Goal: Communication & Community: Ask a question

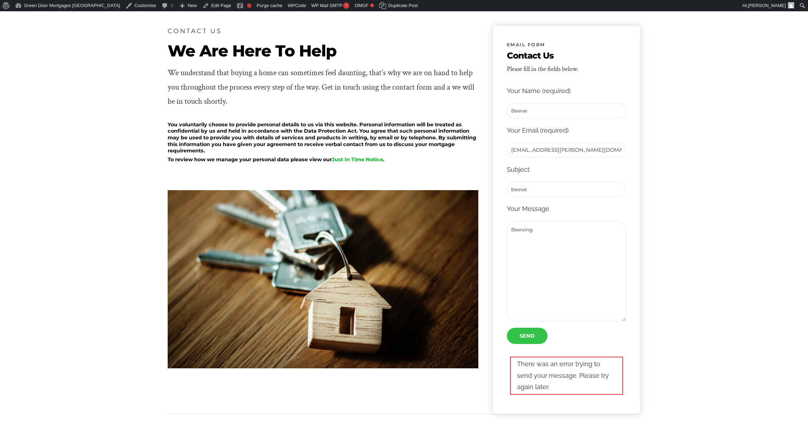
click at [526, 336] on input "Send" at bounding box center [527, 336] width 41 height 16
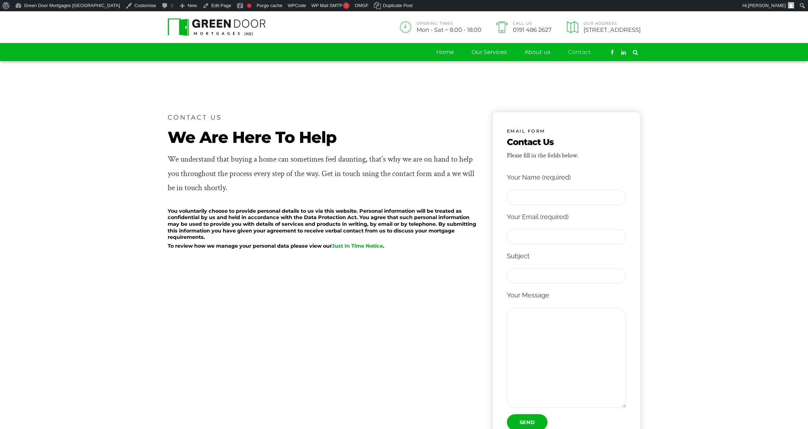
scroll to position [86, 0]
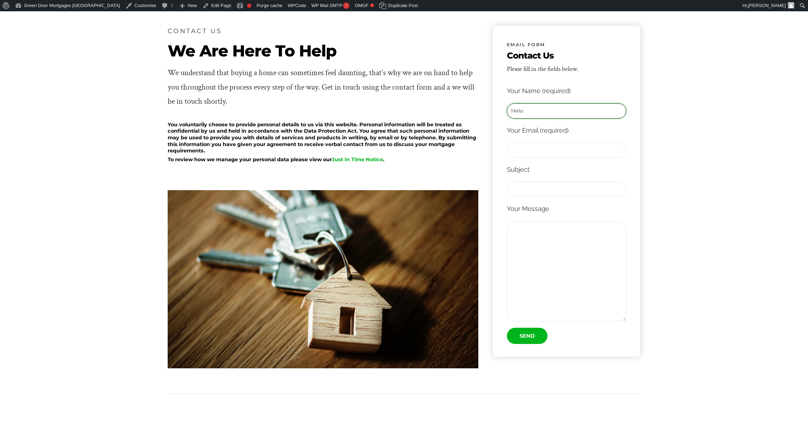
type input "Helo"
type input "l"
type input "s"
type input "beeve@spoor.dk"
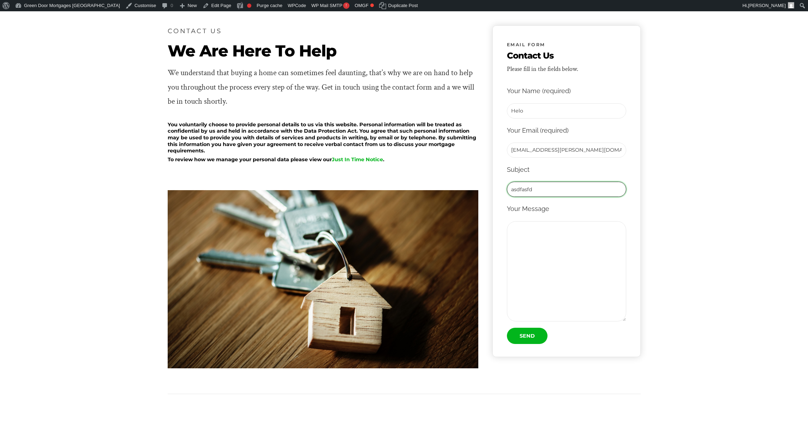
type input "asdfasfd"
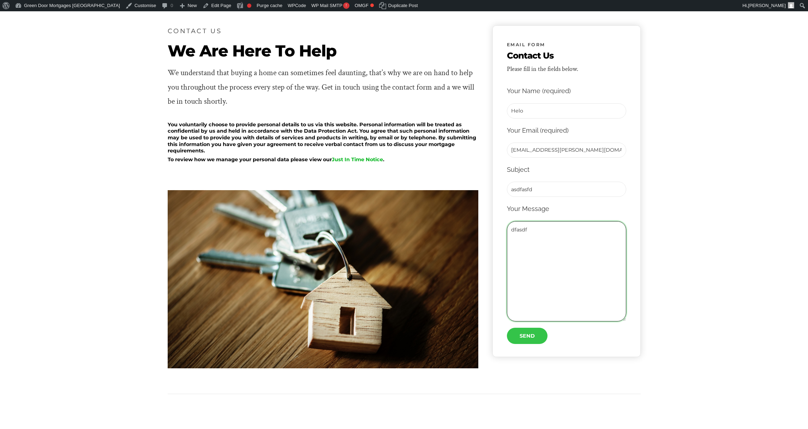
type textarea "dfasdf"
click at [522, 331] on input "Send" at bounding box center [527, 336] width 41 height 16
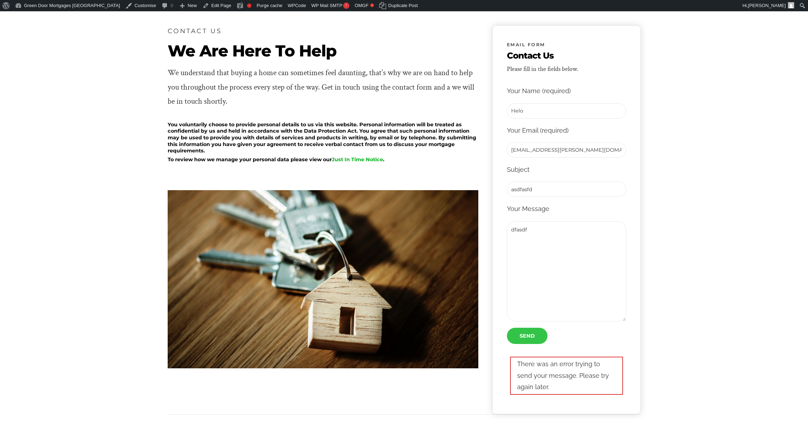
click at [532, 335] on input "Send" at bounding box center [527, 336] width 41 height 16
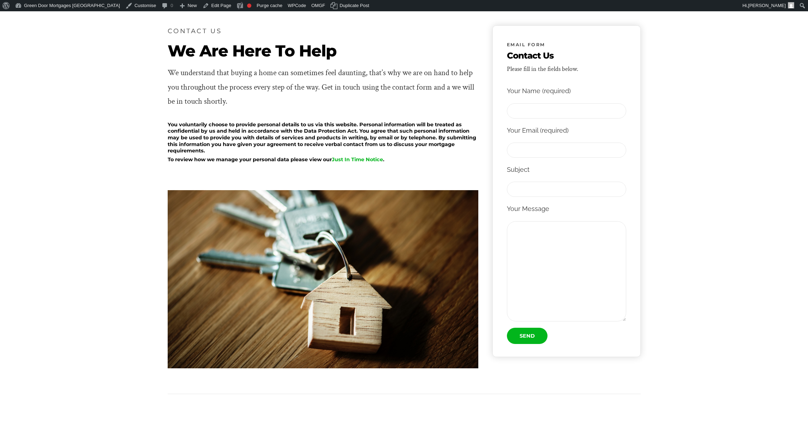
scroll to position [86, 0]
type input "Beeve"
type input "beeve@spoor.dk"
type input "beeving"
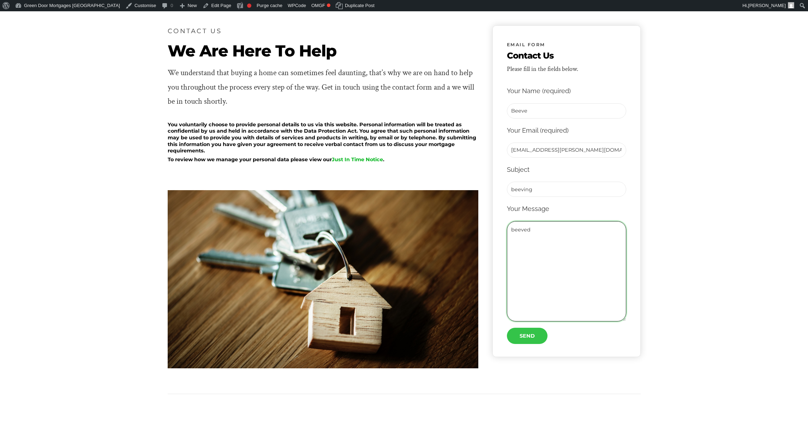
type textarea "beeved"
click at [526, 338] on input "Send" at bounding box center [527, 336] width 41 height 16
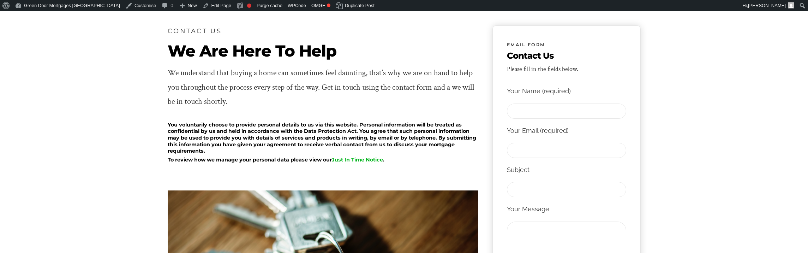
drag, startPoint x: 123, startPoint y: 188, endPoint x: 126, endPoint y: 190, distance: 3.8
click at [123, 188] on section "CONTACT US We Are Here To Help We understand that buying a home can sometimes f…" at bounding box center [404, 243] width 808 height 536
click at [291, 165] on div at bounding box center [323, 177] width 311 height 25
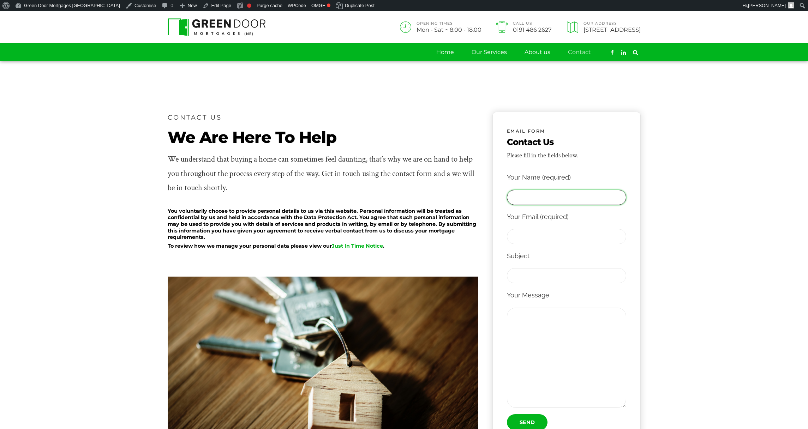
click at [522, 202] on input "Contact form" at bounding box center [566, 197] width 119 height 15
type input "Beeve"
type input "beeve@spoor.dk"
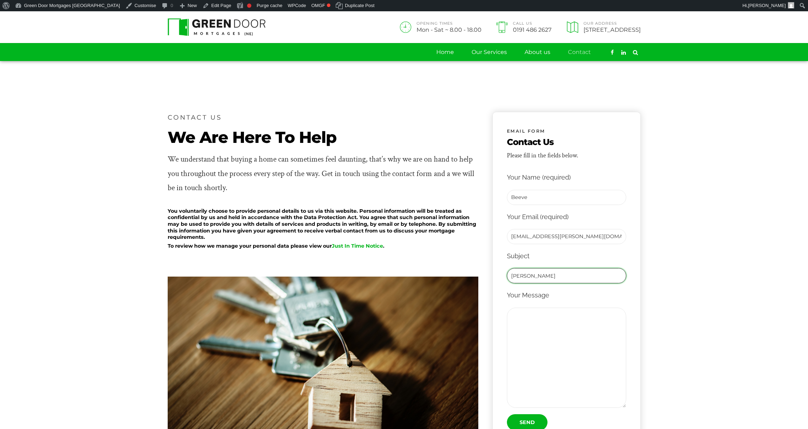
type input "George"
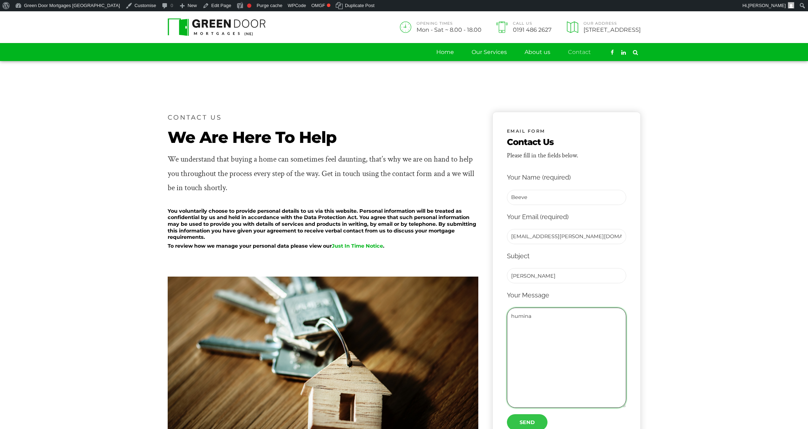
type textarea "humina"
click at [523, 418] on input "Send" at bounding box center [527, 422] width 41 height 16
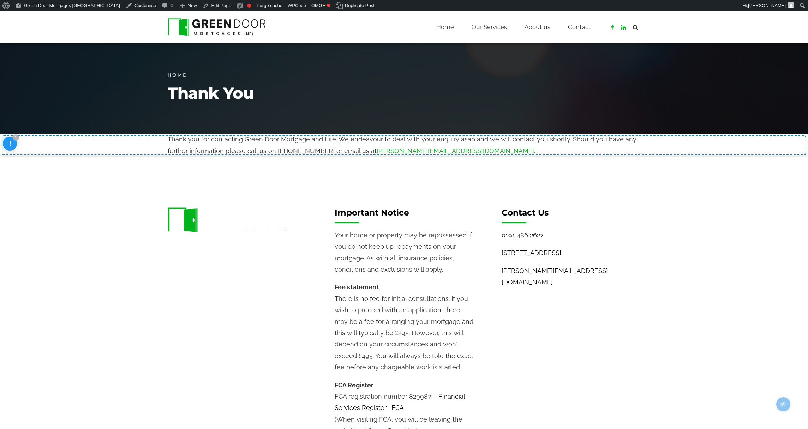
click at [234, 201] on section "Important Notice Your home or property may be repossessed if you do not keep up…" at bounding box center [404, 336] width 808 height 359
click at [476, 185] on section "Important Notice Your home or property may be repossessed if you do not keep up…" at bounding box center [404, 336] width 808 height 359
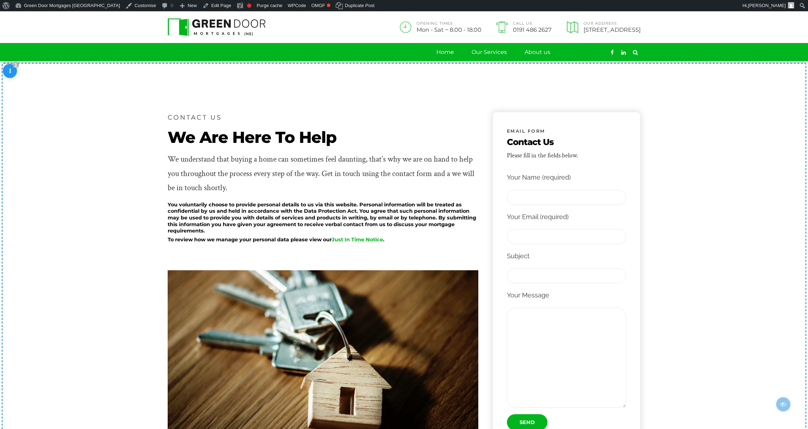
click at [577, 52] on link "Contact" at bounding box center [579, 52] width 23 height 18
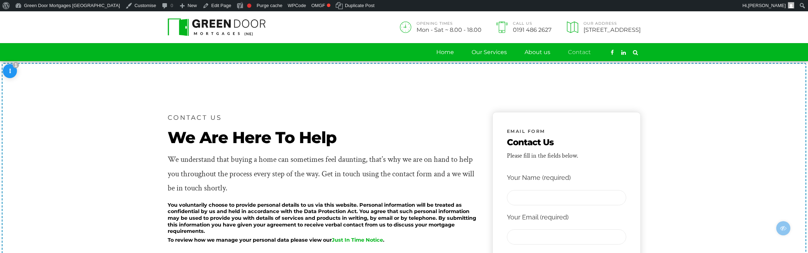
click at [507, 131] on span "EMAIL FORM" at bounding box center [526, 131] width 38 height 8
type input "beeve"
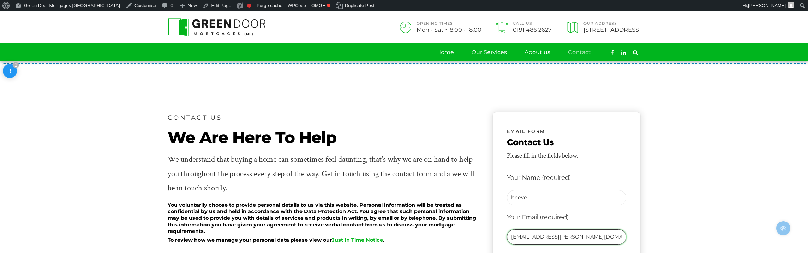
type input "beeve@spoor.dk"
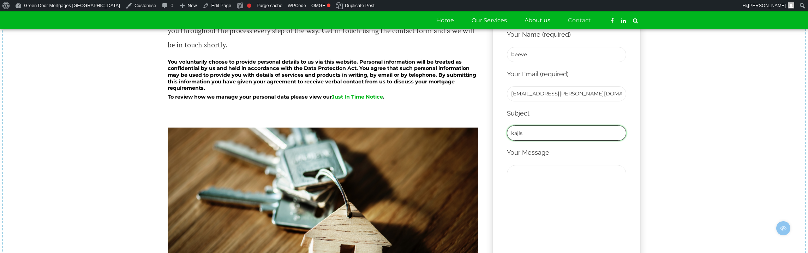
type input "kajls"
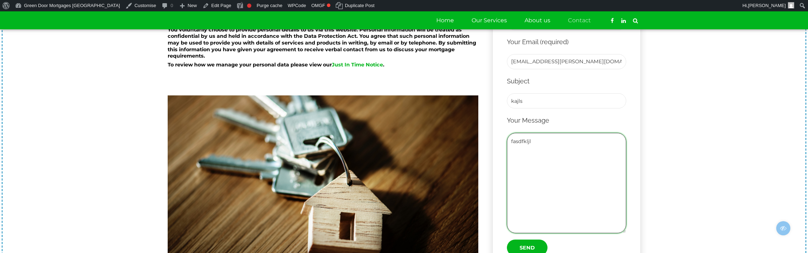
scroll to position [180, 0]
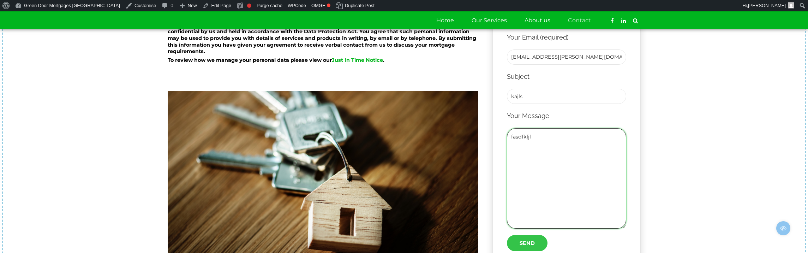
type textarea "fasdfkljl"
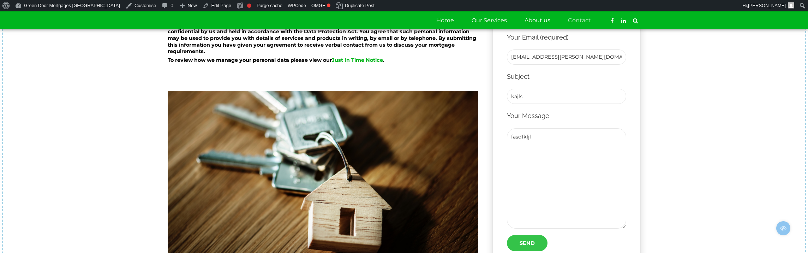
click at [532, 241] on input "Send" at bounding box center [527, 243] width 41 height 16
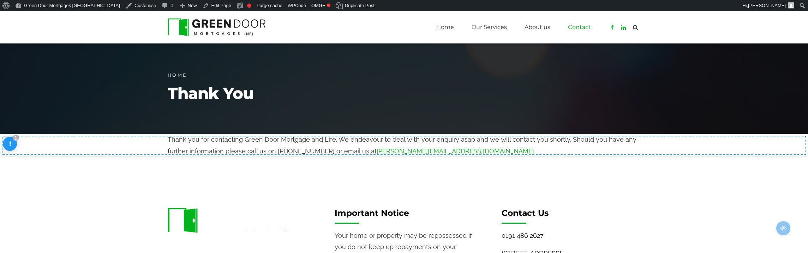
click at [580, 26] on link "Contact" at bounding box center [579, 27] width 23 height 18
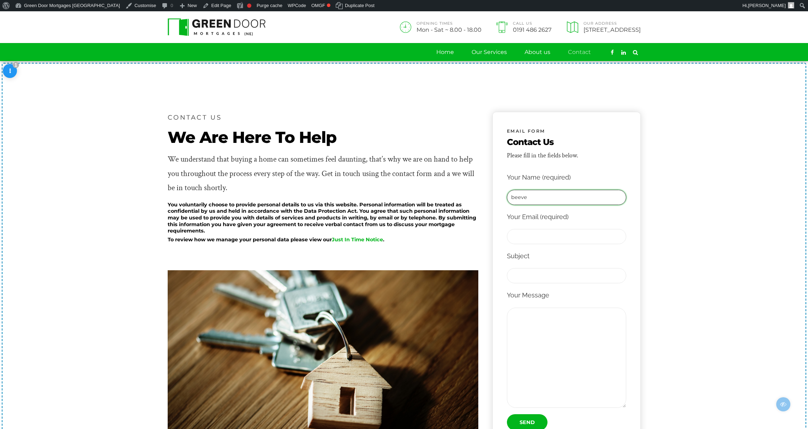
type input "beeve"
type input "[EMAIL_ADDRESS][PERSON_NAME][DOMAIN_NAME]"
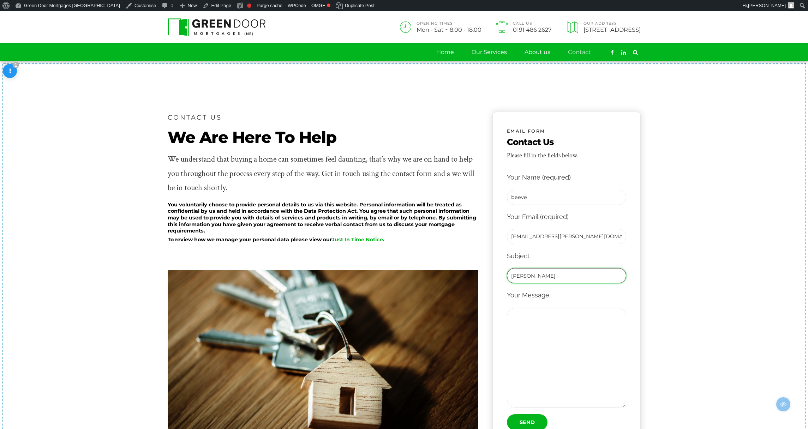
type input "[PERSON_NAME]"
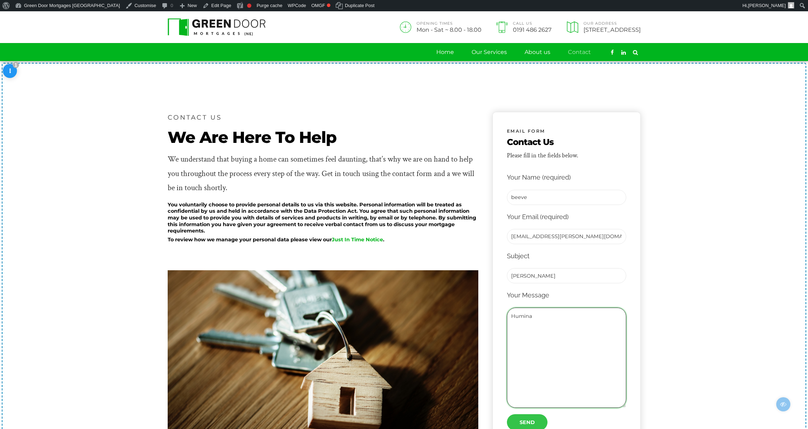
type textarea "Humina"
click at [537, 252] on input "Send" at bounding box center [527, 422] width 41 height 16
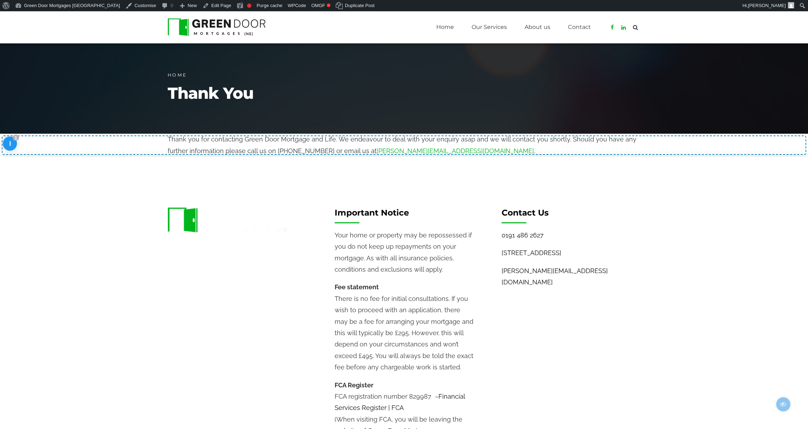
click at [250, 33] on img at bounding box center [217, 27] width 98 height 18
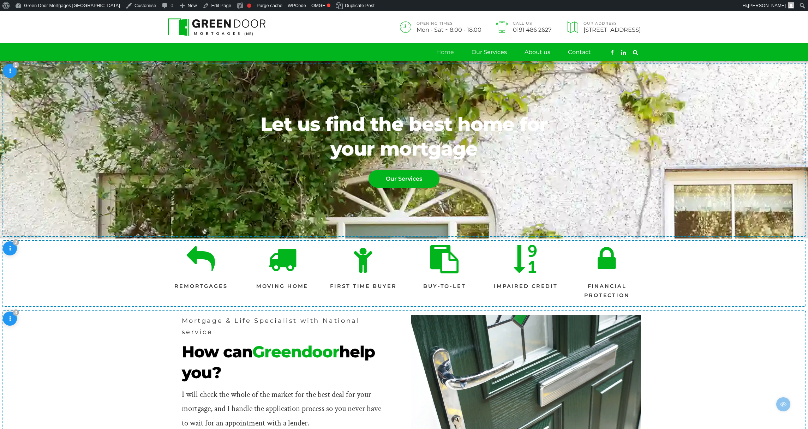
click at [710, 34] on header "OPENING TIMES Mon - Sat ~ 8.00 - 18.00 Call Us [PHONE_NUMBER] Our Address [STRE…" at bounding box center [404, 36] width 808 height 50
click at [575, 55] on link "Contact" at bounding box center [579, 52] width 23 height 18
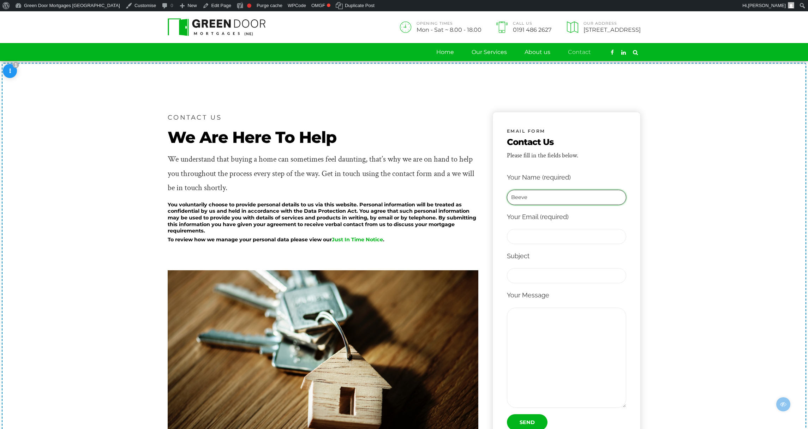
type input "Beeve"
type input "[EMAIL_ADDRESS][PERSON_NAME][DOMAIN_NAME]"
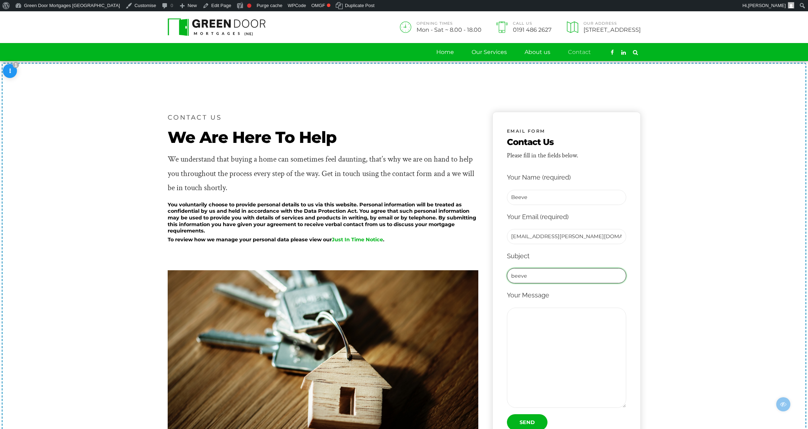
type input "beeve"
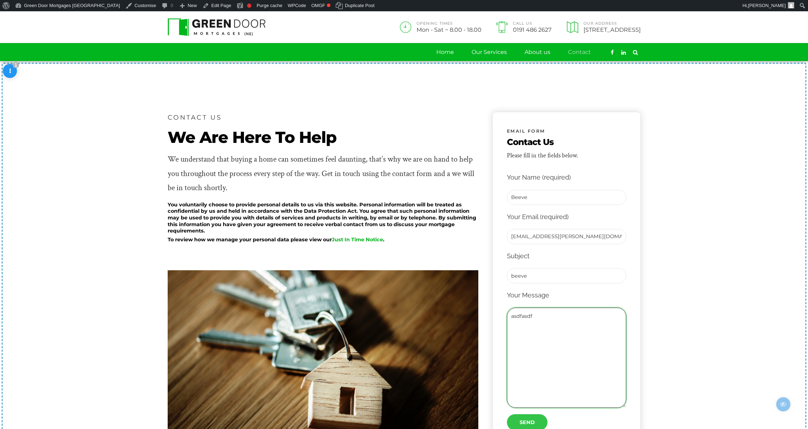
type textarea "asdfasdf"
click at [523, 421] on input "Send" at bounding box center [527, 422] width 41 height 16
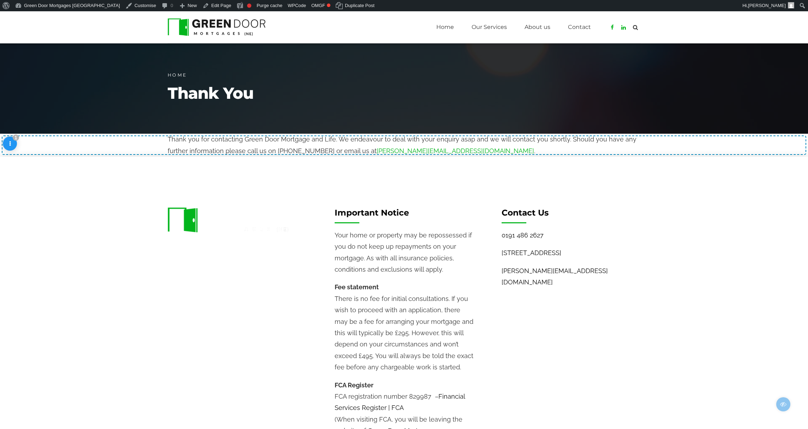
scroll to position [106, 0]
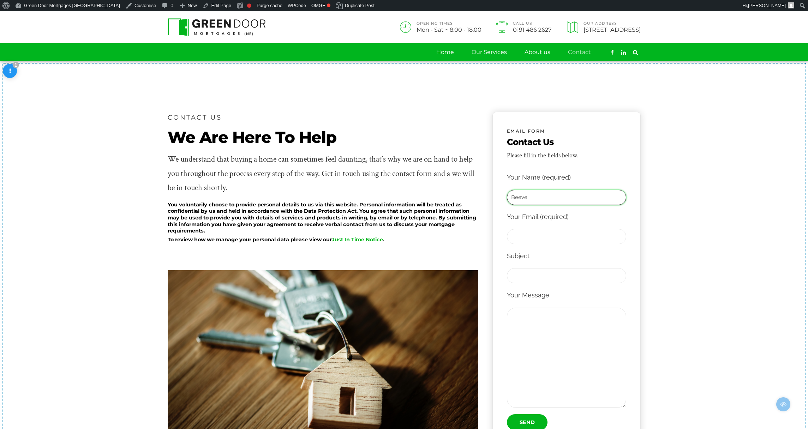
type input "Beeve"
type input "[EMAIL_ADDRESS][PERSON_NAME][DOMAIN_NAME]"
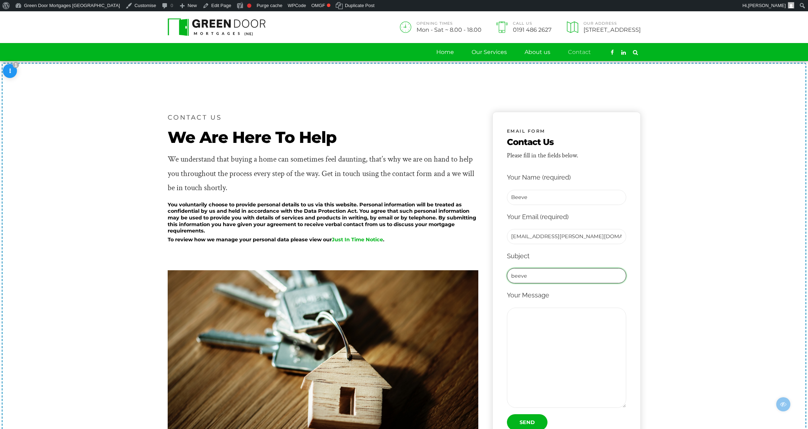
type input "beeve"
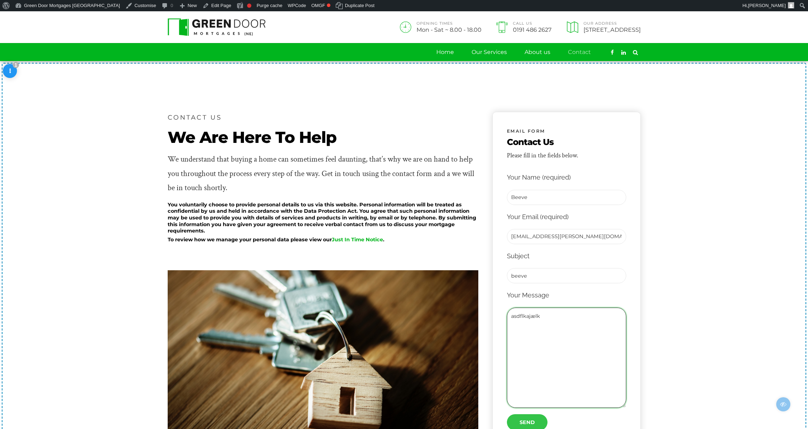
type textarea "asdflkajælk"
click at [525, 419] on input "Send" at bounding box center [527, 422] width 41 height 16
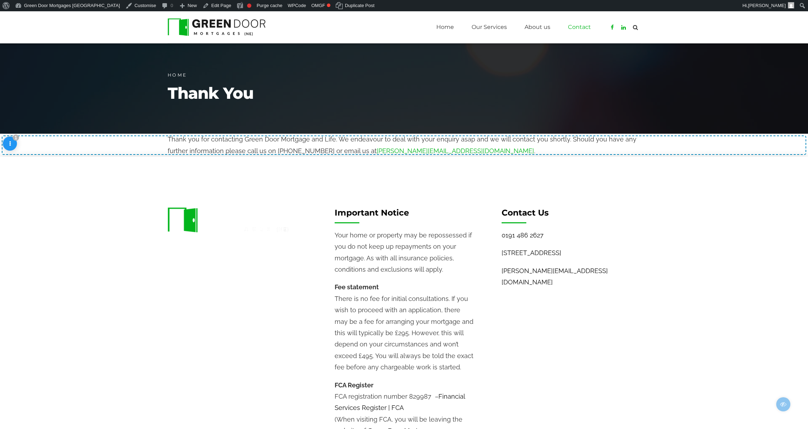
click at [587, 26] on link "Contact" at bounding box center [579, 27] width 23 height 18
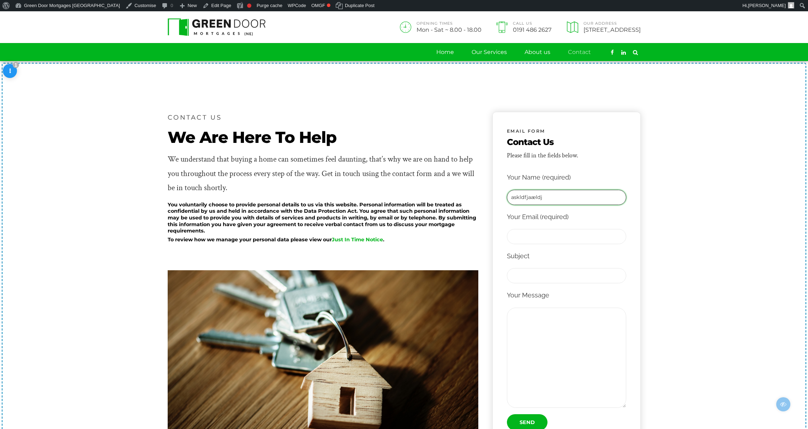
type input "askldfjaældj"
type input "steven@spoor.dk"
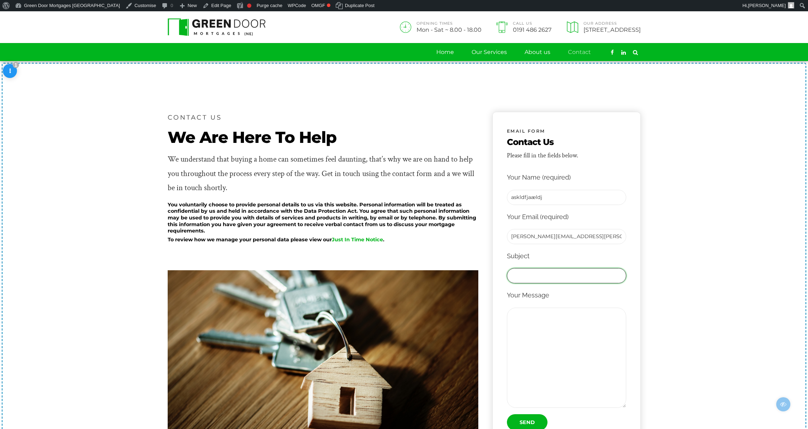
click at [530, 274] on input "Contact form" at bounding box center [566, 275] width 119 height 15
type input "lkjæj"
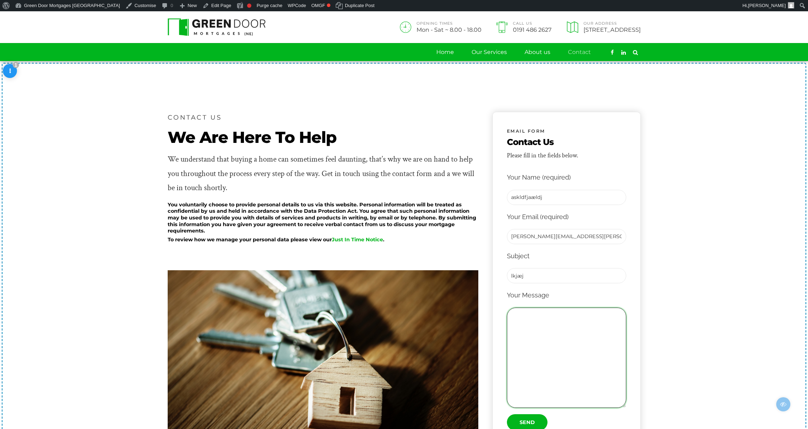
click at [536, 316] on textarea "Contact form" at bounding box center [566, 358] width 119 height 100
type textarea "lkjælj"
click at [528, 424] on input "Send" at bounding box center [527, 422] width 41 height 16
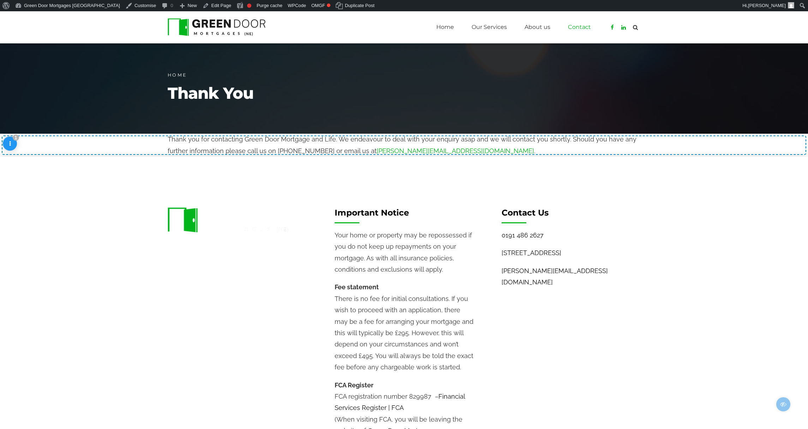
click at [582, 26] on link "Contact" at bounding box center [579, 27] width 23 height 18
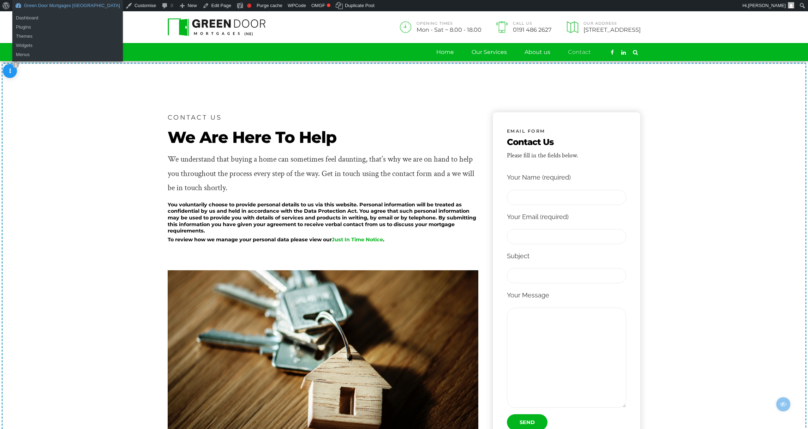
click at [61, 7] on link "Green Door Mortgages [GEOGRAPHIC_DATA]" at bounding box center [67, 5] width 110 height 11
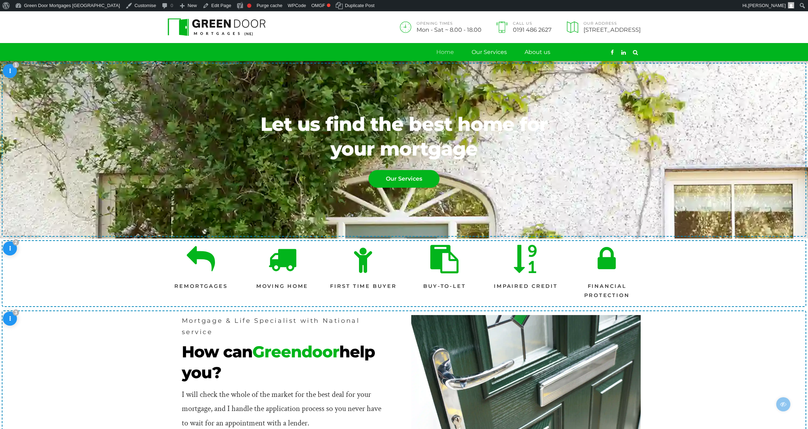
click at [585, 49] on link "Contact" at bounding box center [579, 52] width 23 height 18
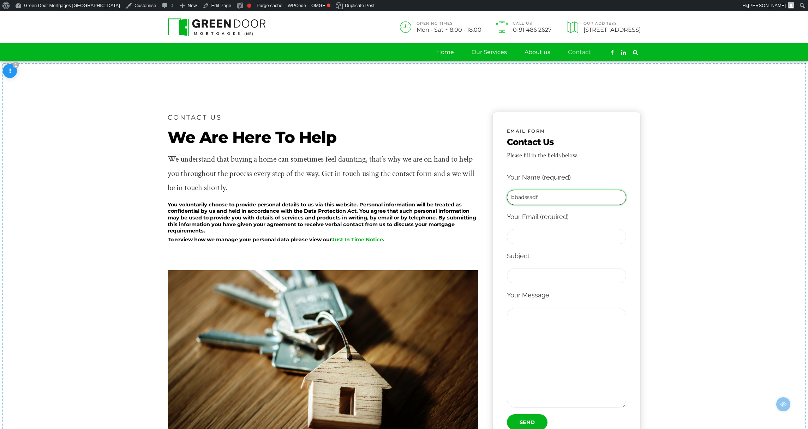
type input "bbadssadf"
type input "[EMAIL_ADDRESS][PERSON_NAME][DOMAIN_NAME]"
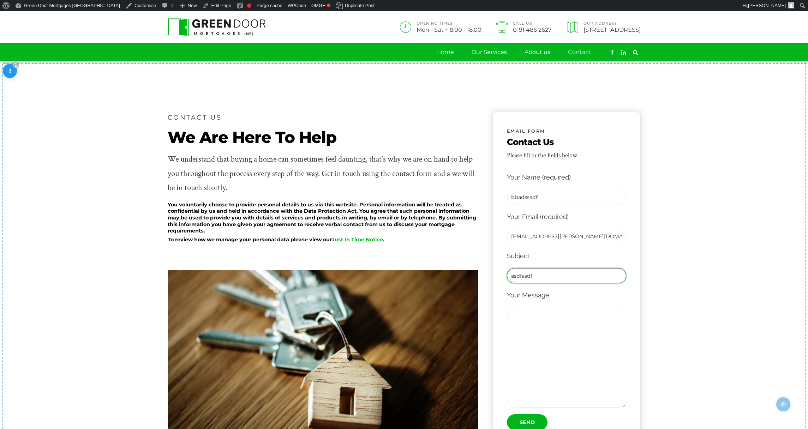
type input "asdfasdf"
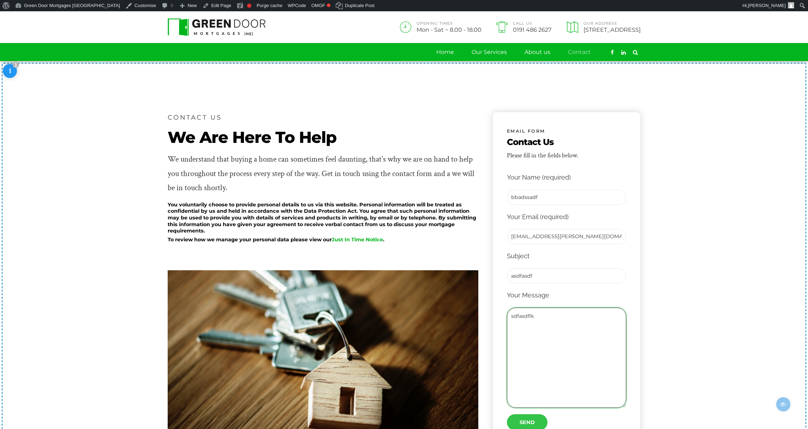
type textarea "sdfasdflk"
click at [518, 422] on input "Send" at bounding box center [527, 422] width 41 height 16
